Goal: Information Seeking & Learning: Learn about a topic

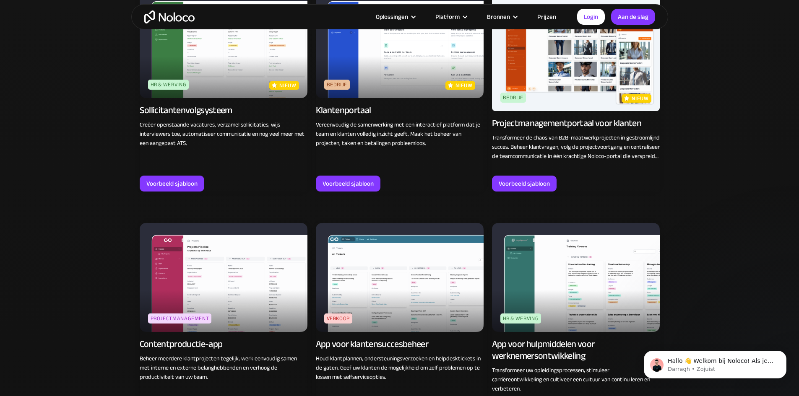
scroll to position [503, 0]
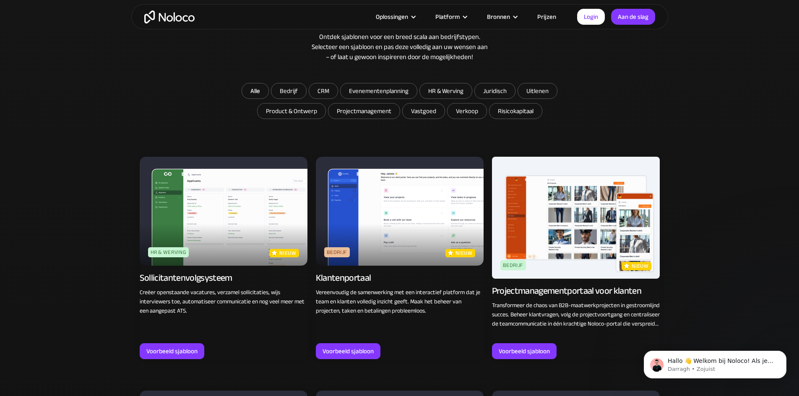
click at [397, 235] on img at bounding box center [400, 211] width 168 height 109
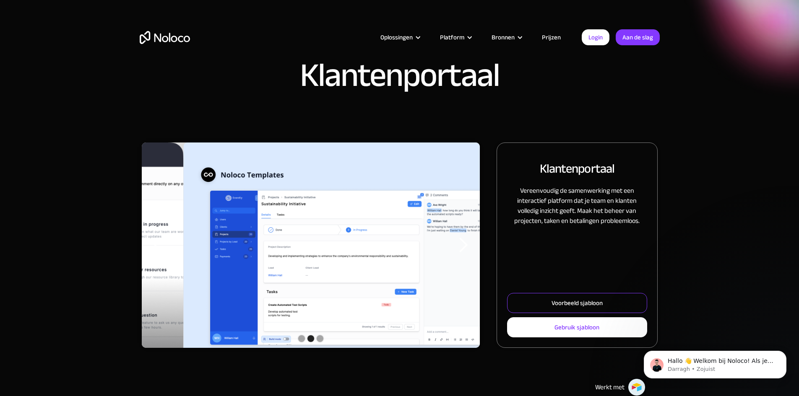
click at [566, 309] on font "Voorbeeld sjabloon" at bounding box center [576, 303] width 51 height 12
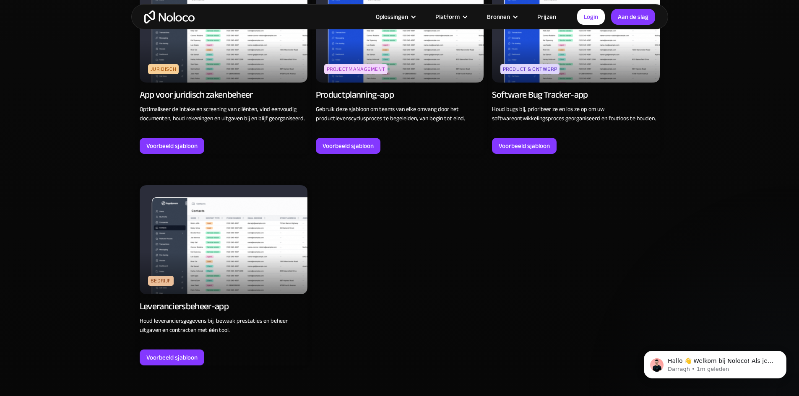
scroll to position [2516, 0]
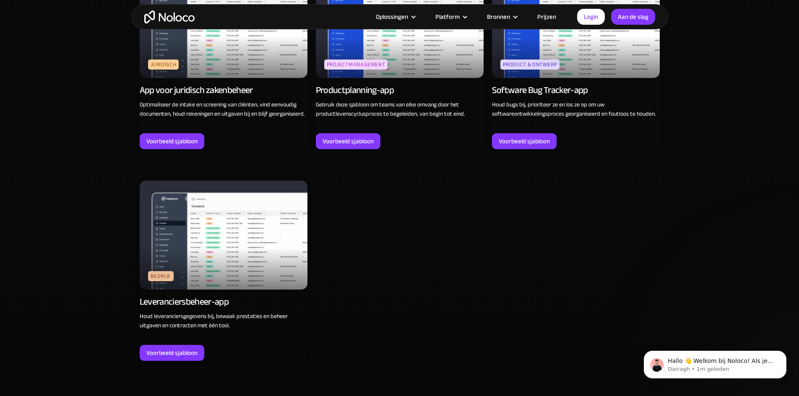
click at [220, 243] on img at bounding box center [224, 235] width 168 height 109
